Goal: Task Accomplishment & Management: Manage account settings

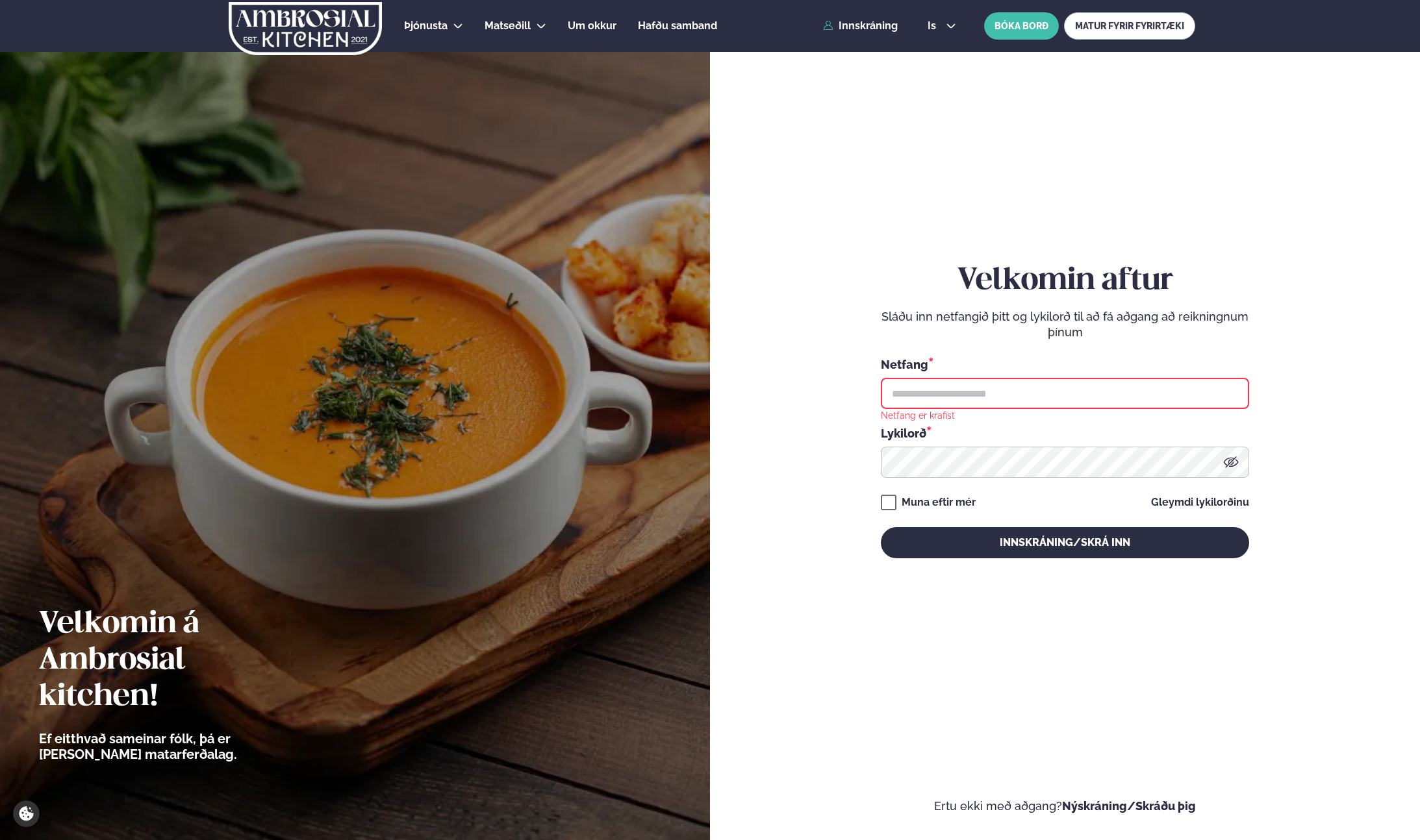
click at [937, 388] on input "text" at bounding box center [1065, 393] width 368 height 31
type input "**********"
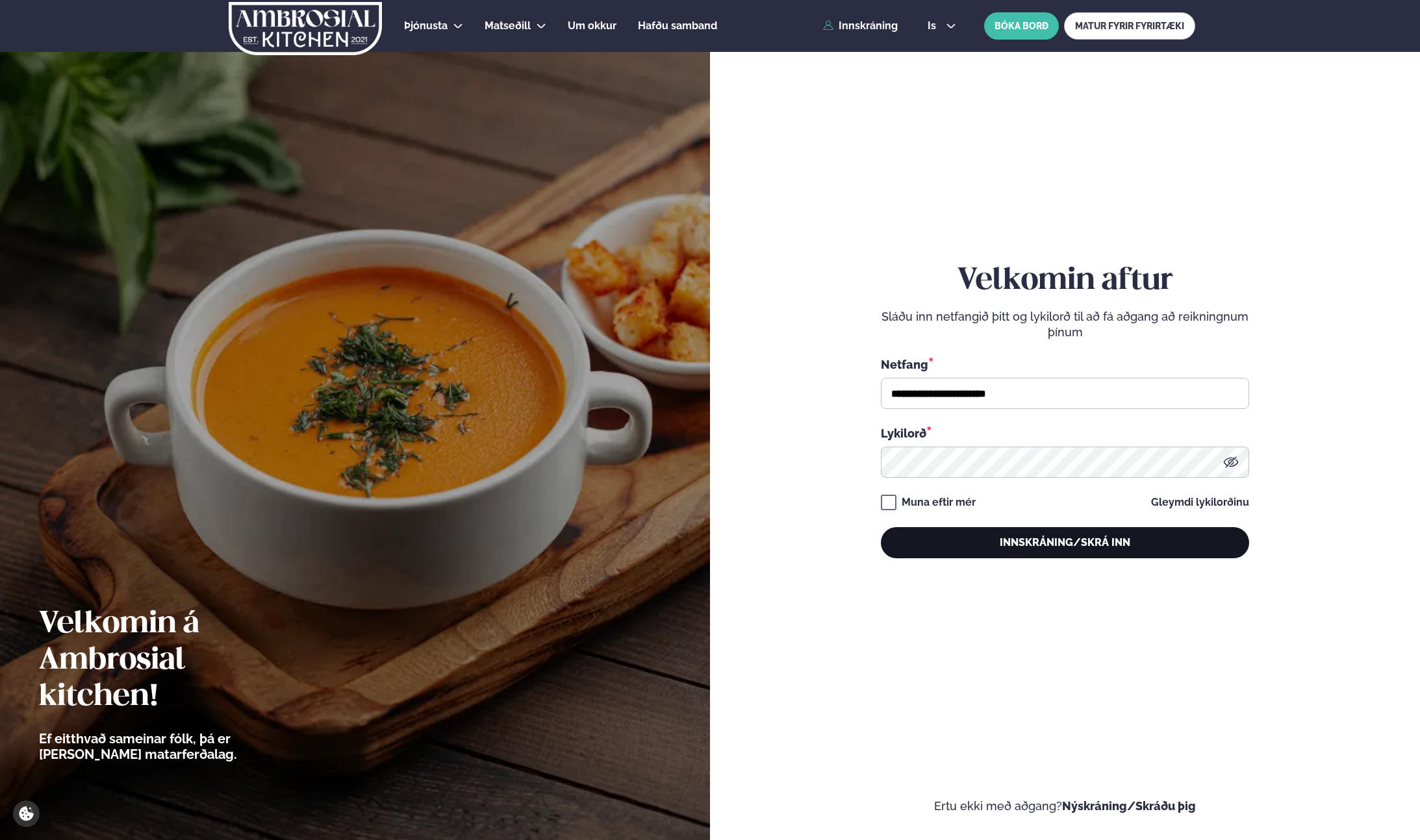
click at [998, 540] on button "Innskráning/Skrá inn" at bounding box center [1065, 543] width 368 height 31
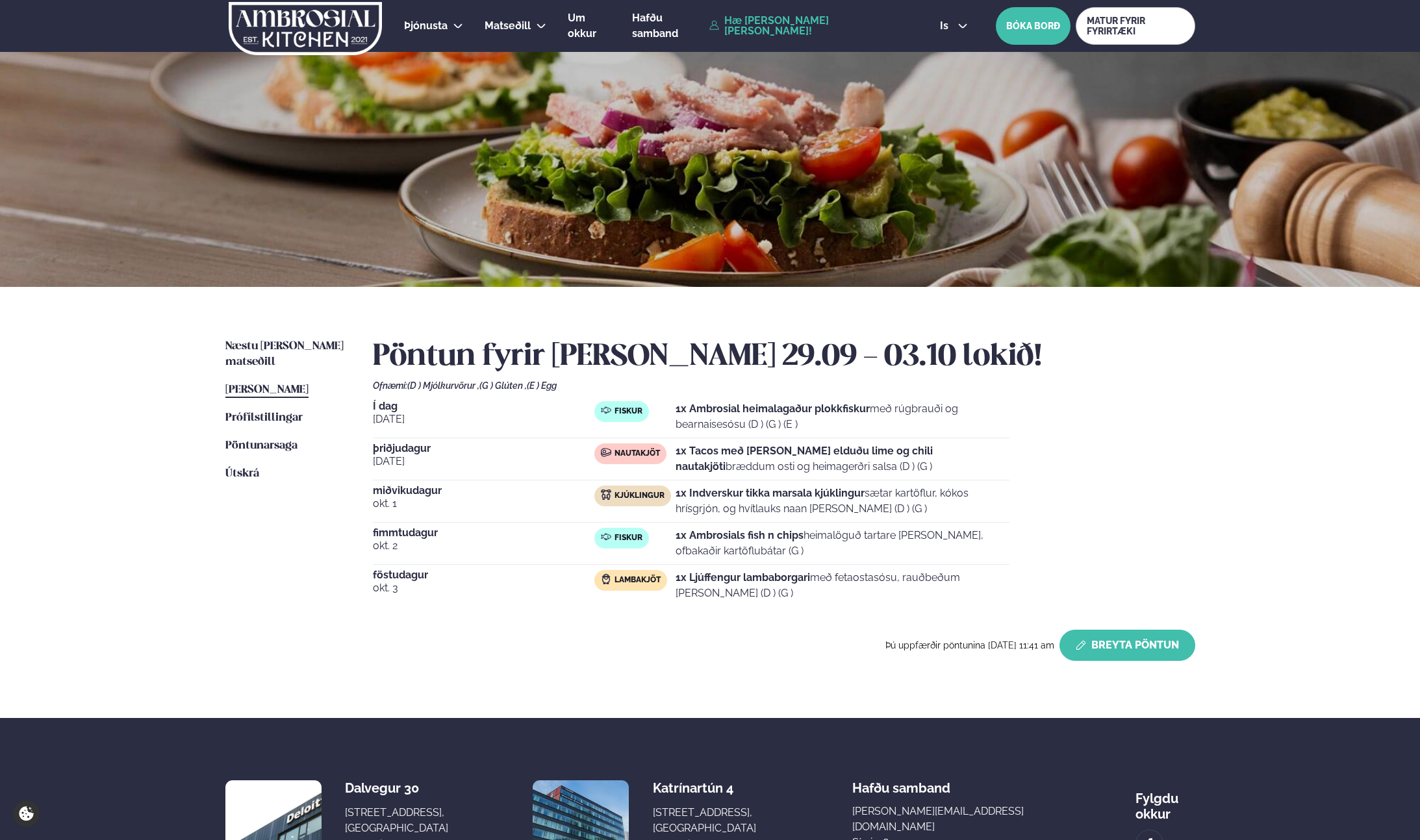
click at [1135, 638] on button "Breyta Pöntun" at bounding box center [1127, 646] width 136 height 31
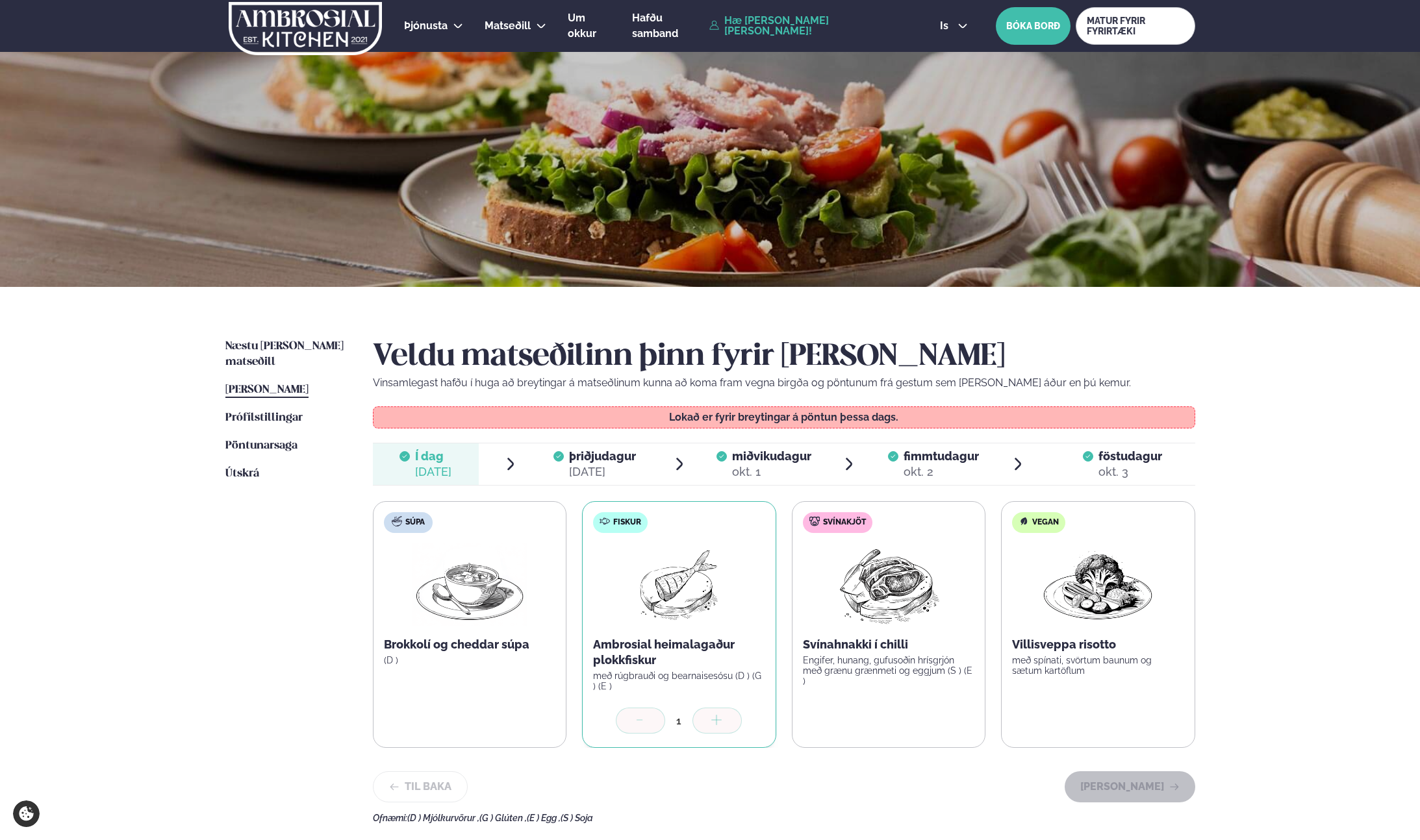
click at [630, 476] on div "[DATE]" at bounding box center [603, 472] width 67 height 16
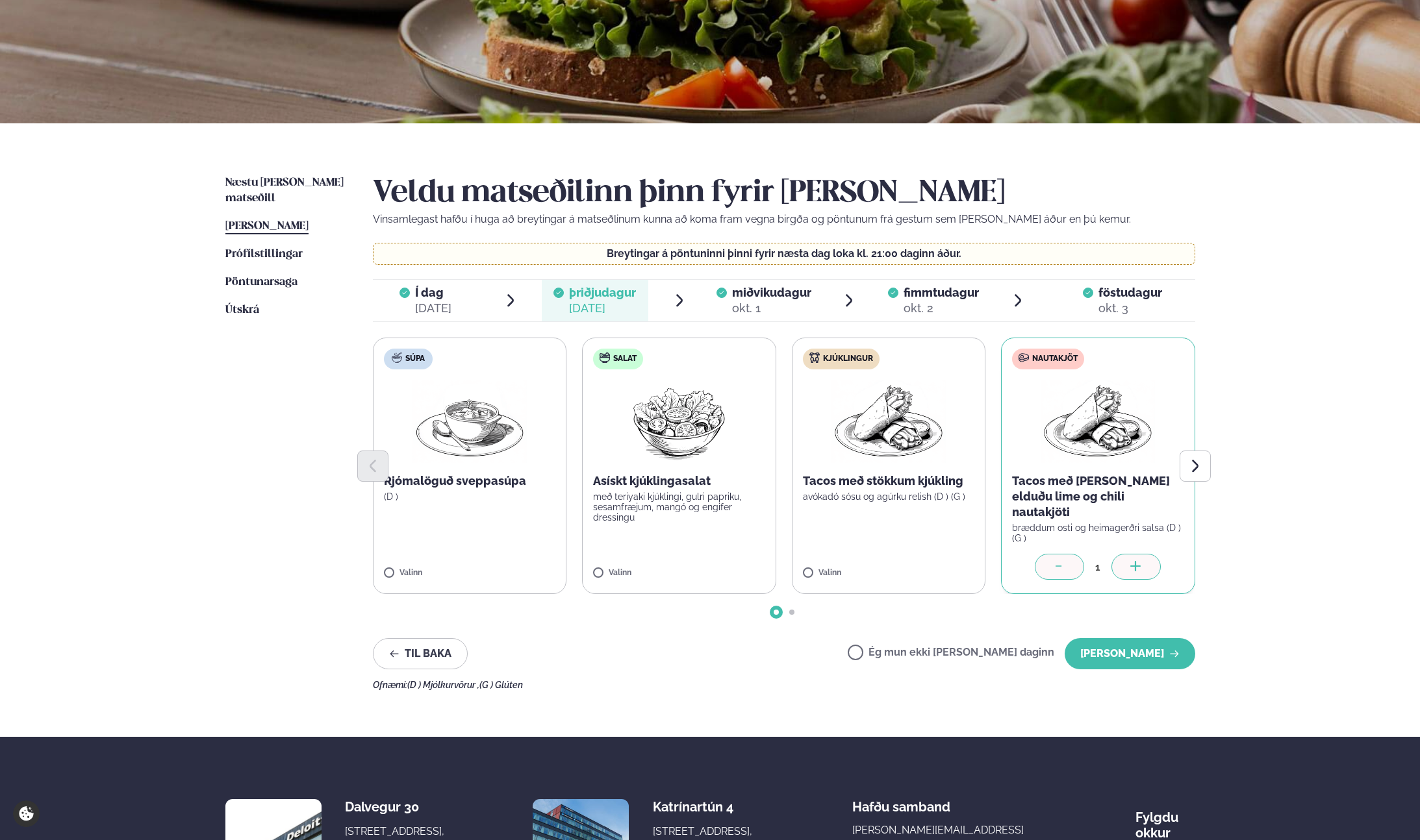
scroll to position [175, 0]
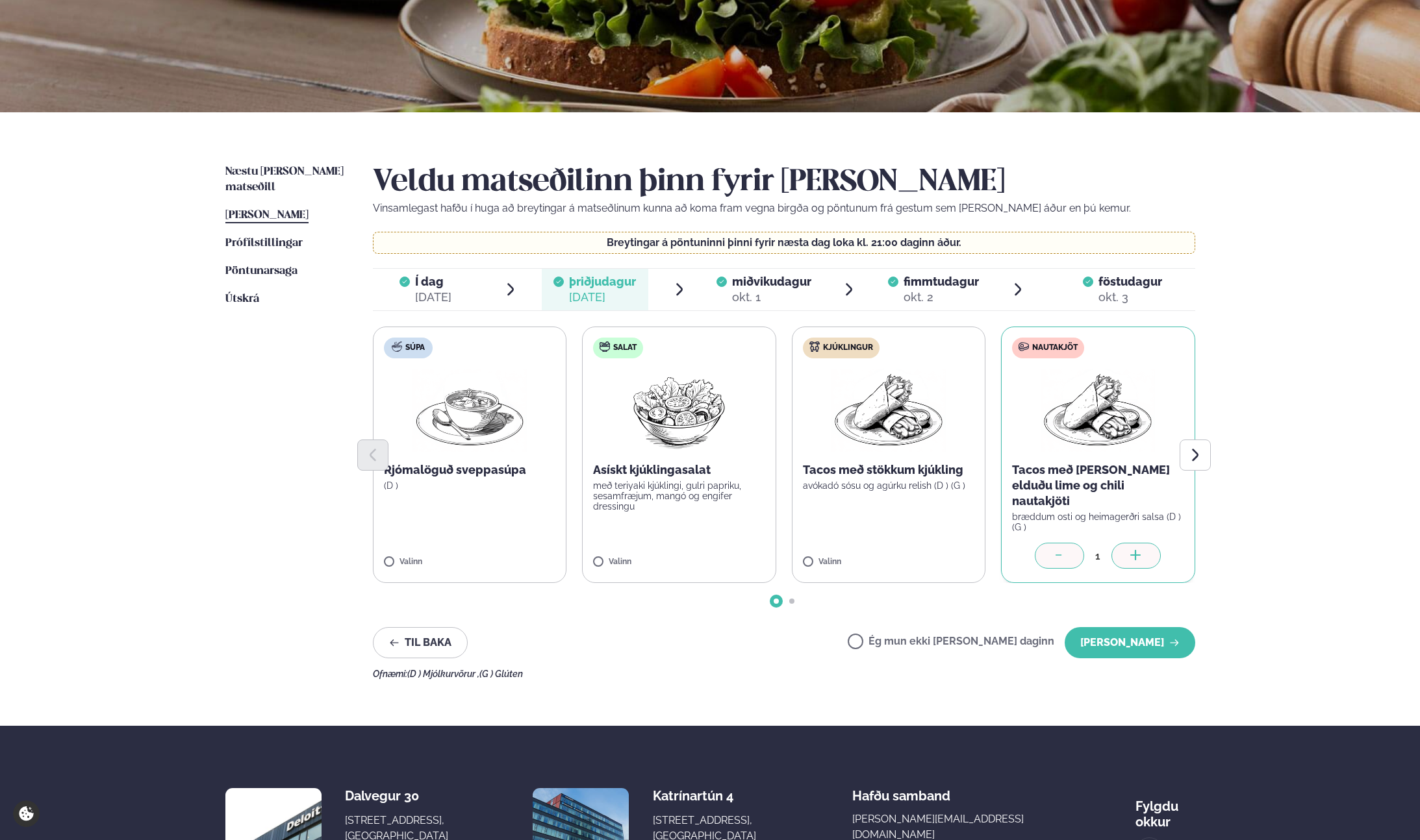
click at [897, 636] on label "Ég mun ekki [PERSON_NAME] daginn" at bounding box center [950, 643] width 206 height 14
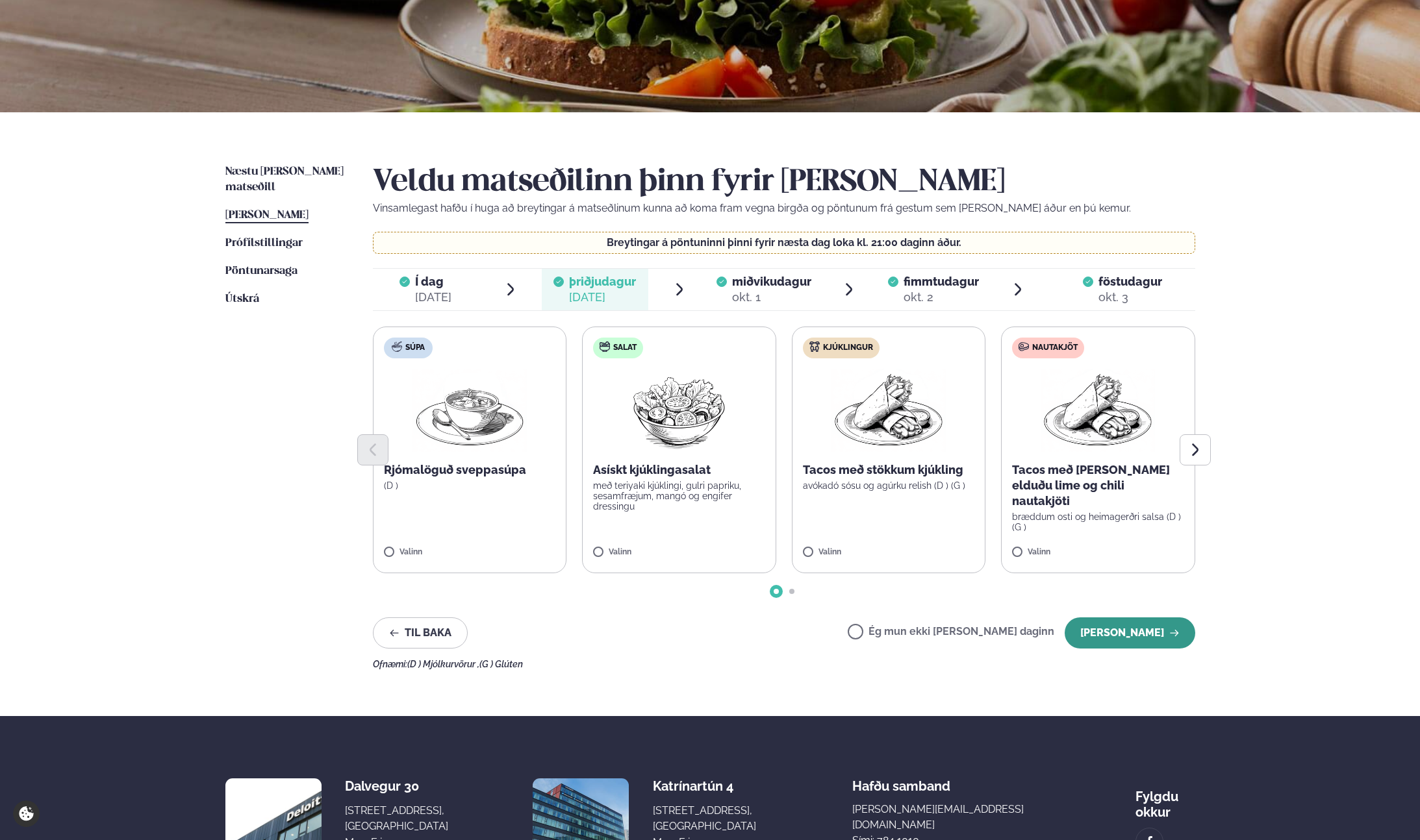
click at [1122, 629] on button "[PERSON_NAME]" at bounding box center [1129, 633] width 130 height 31
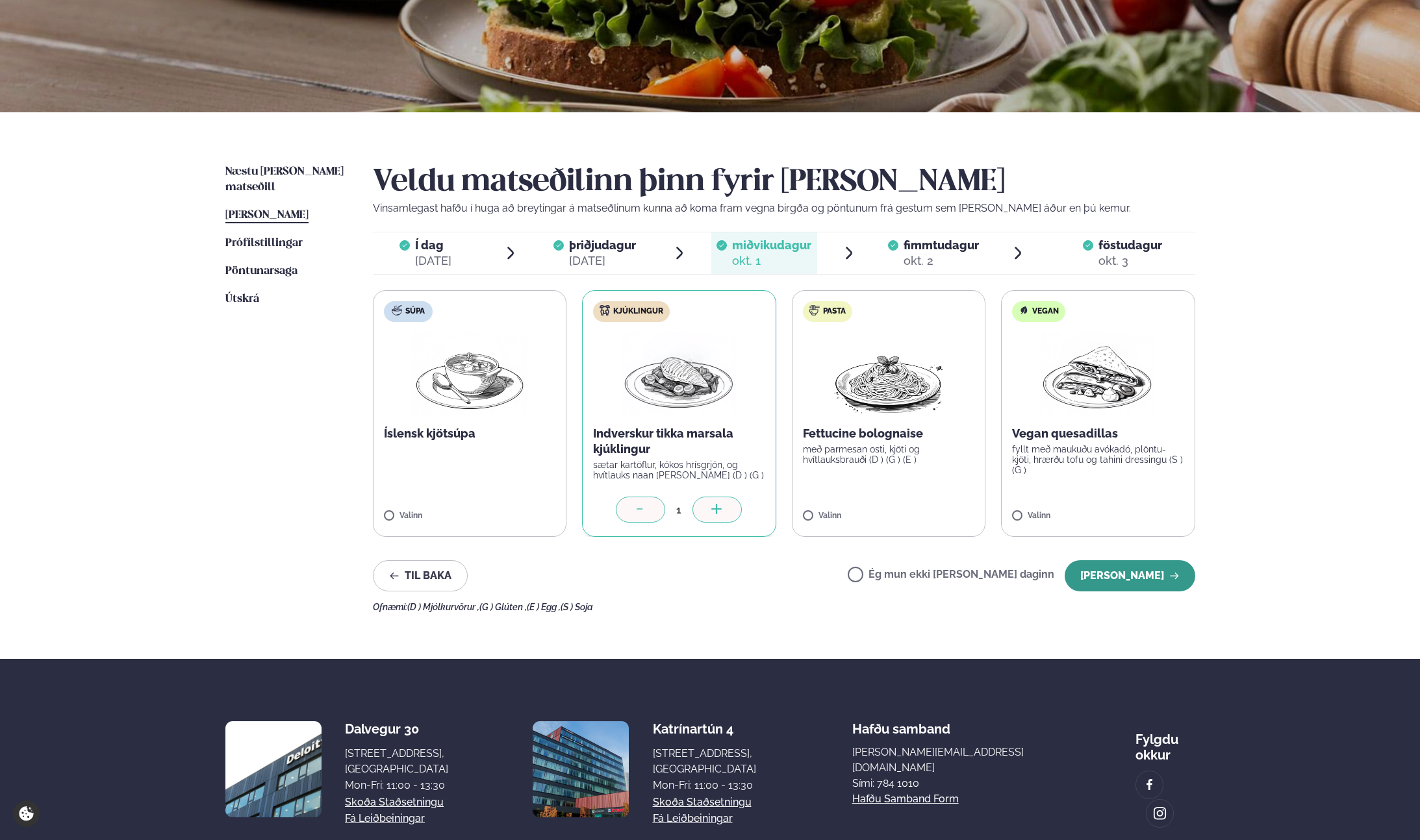
click at [1127, 579] on button "[PERSON_NAME]" at bounding box center [1129, 576] width 130 height 31
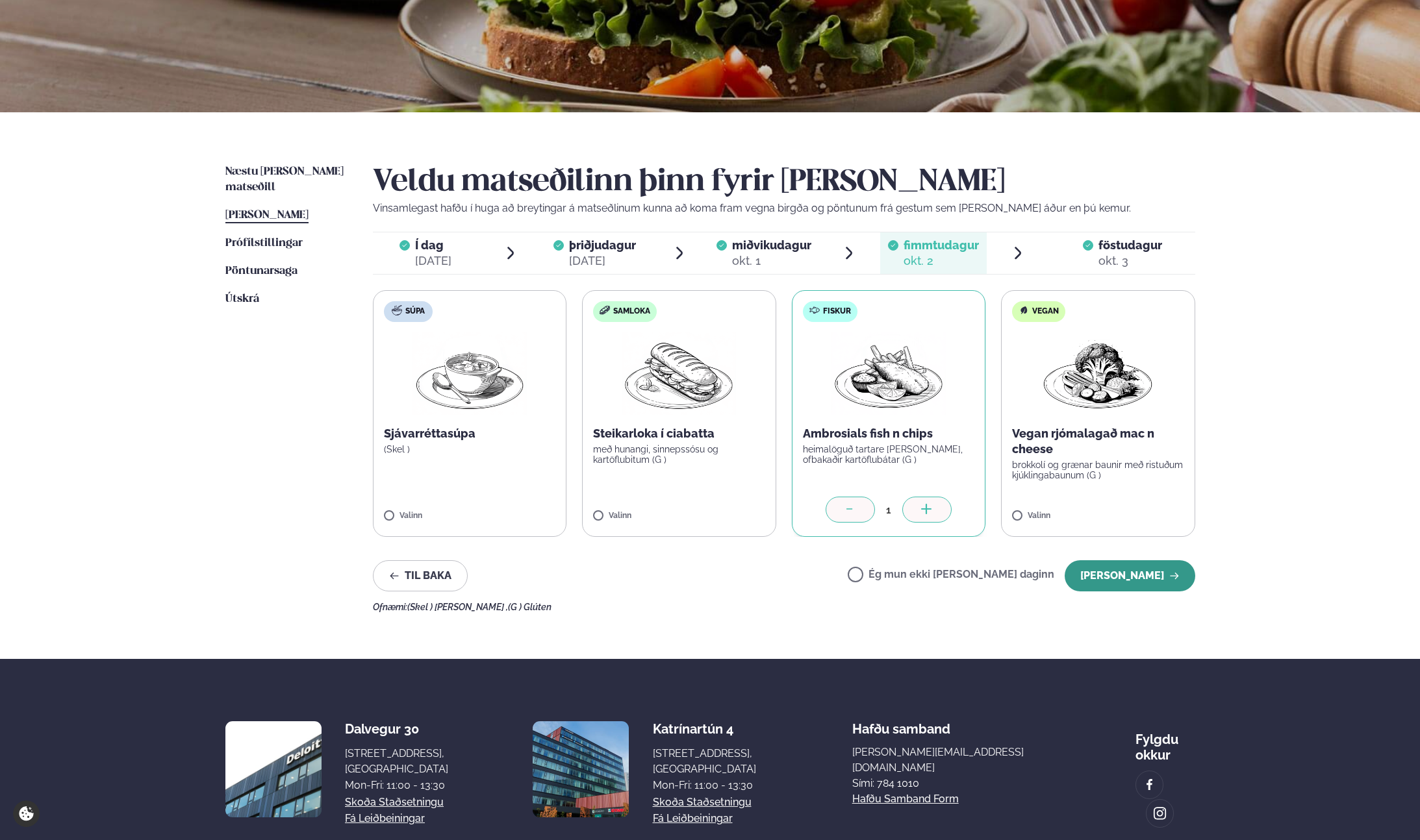
click at [1126, 581] on button "[PERSON_NAME]" at bounding box center [1129, 576] width 130 height 31
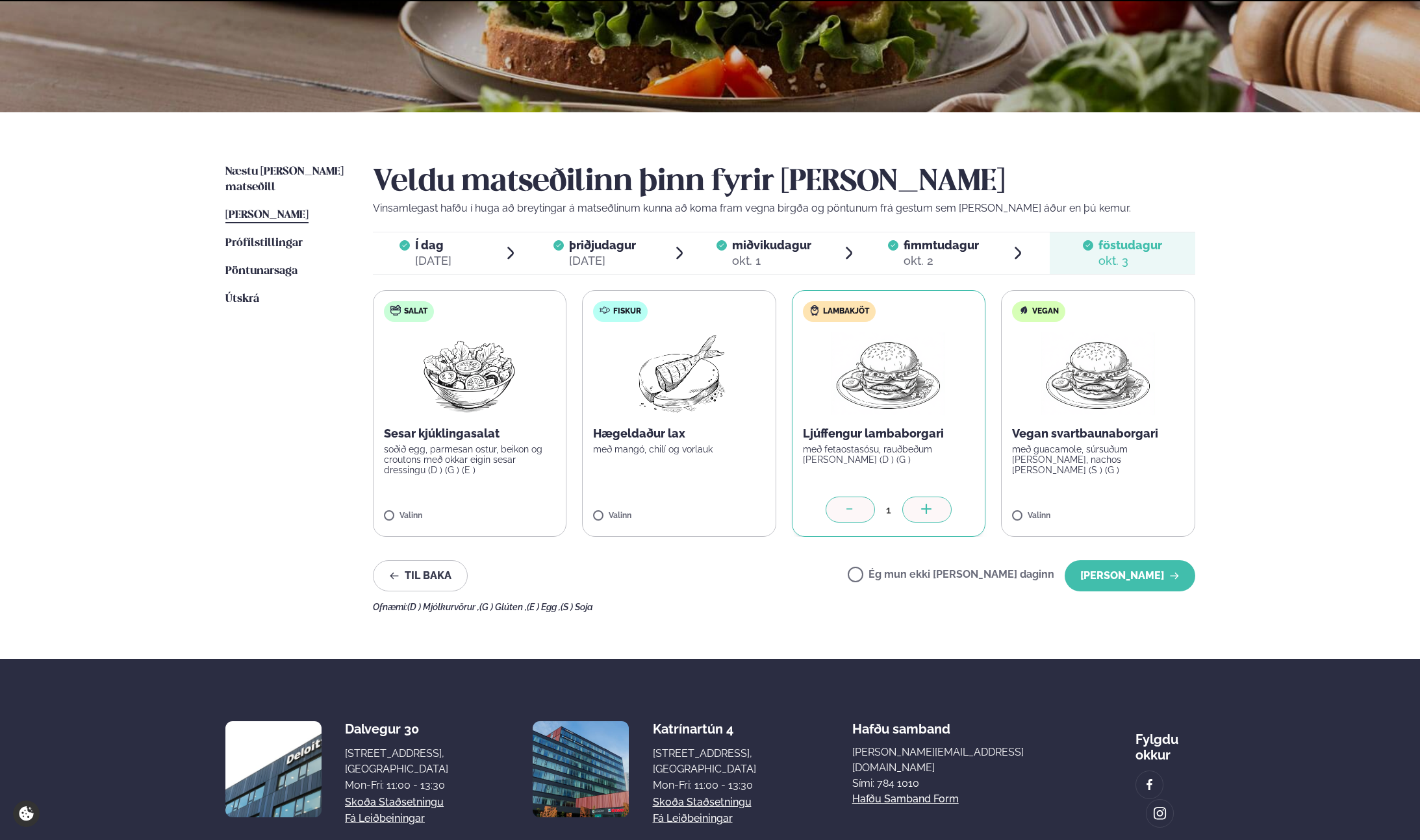
click at [1126, 581] on button "[PERSON_NAME]" at bounding box center [1129, 576] width 130 height 31
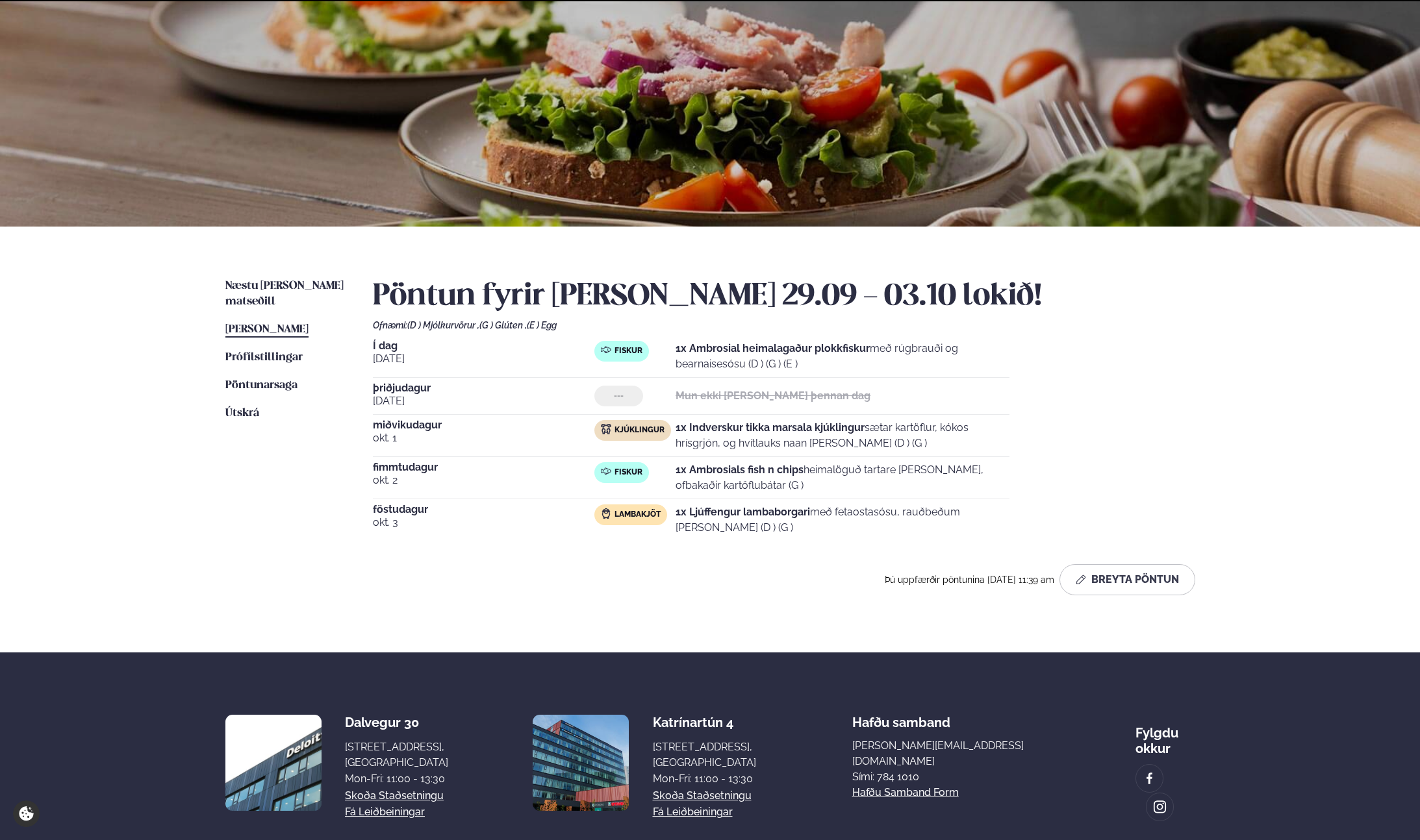
scroll to position [136, 0]
